Goal: Information Seeking & Learning: Learn about a topic

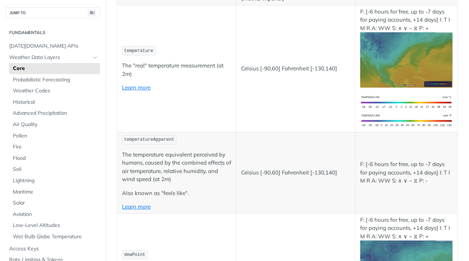
scroll to position [149, 0]
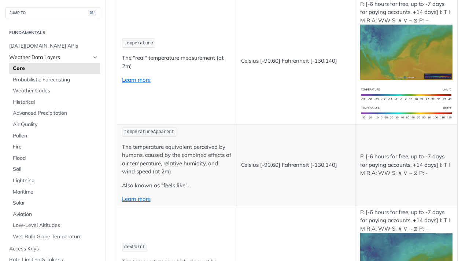
click at [92, 58] on link "Weather Data Layers" at bounding box center [52, 57] width 95 height 11
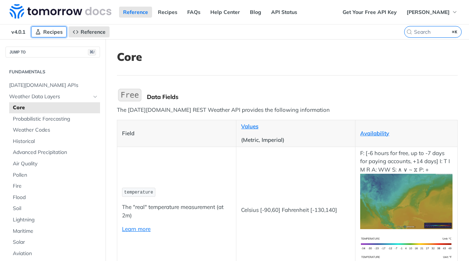
click at [54, 34] on span "Recipes" at bounding box center [52, 32] width 19 height 7
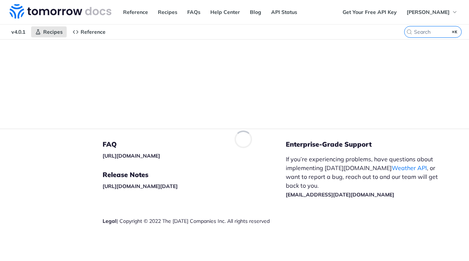
click at [22, 33] on span "v4.0.1" at bounding box center [18, 31] width 22 height 11
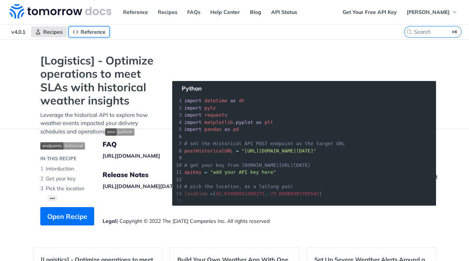
click at [92, 30] on span "Reference" at bounding box center [93, 32] width 25 height 7
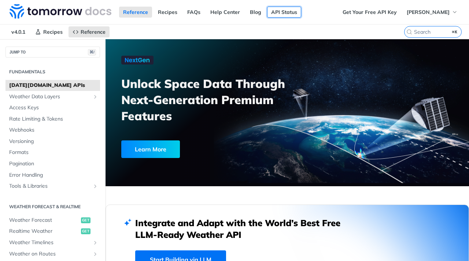
click at [284, 8] on link "API Status" at bounding box center [284, 12] width 34 height 11
click at [166, 13] on link "Recipes" at bounding box center [167, 12] width 27 height 11
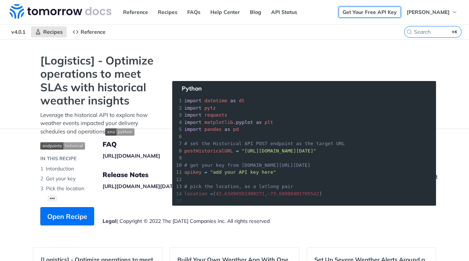
click at [369, 13] on link "Get Your Free API Key" at bounding box center [369, 12] width 62 height 11
